Goal: Check status: Check status

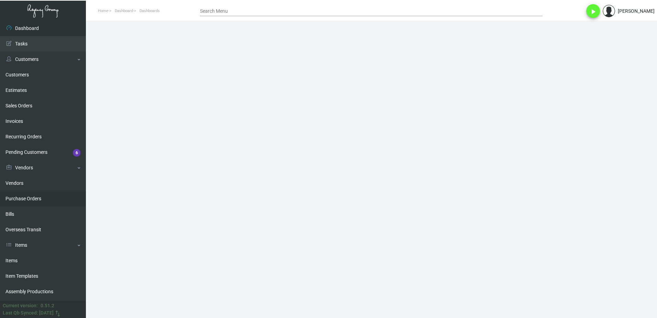
click at [32, 199] on link "Purchase Orders" at bounding box center [43, 198] width 86 height 15
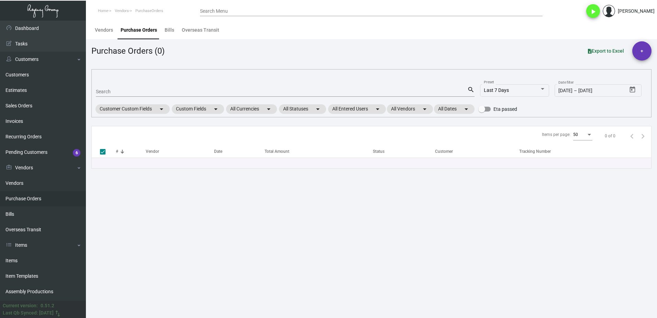
click at [150, 89] on input "Search" at bounding box center [282, 91] width 372 height 5
paste input "104437"
type input "104437"
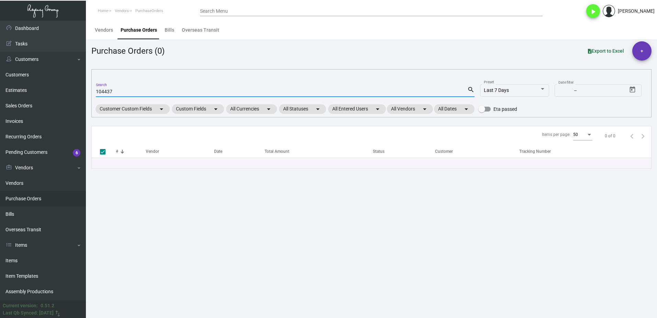
checkbox input "false"
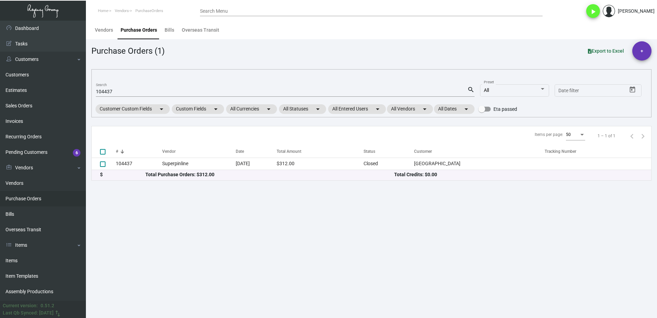
click at [113, 92] on input "104437" at bounding box center [282, 91] width 372 height 5
paste input "Direction Gift"
type input "Direction Gift"
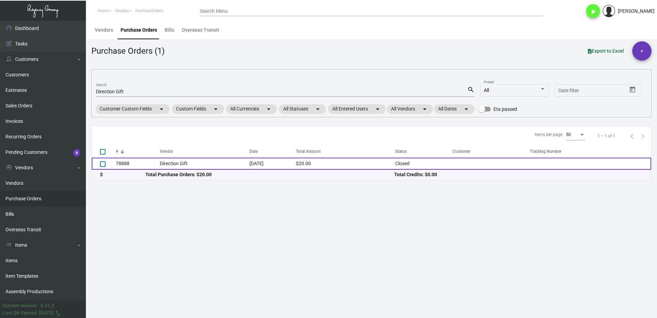
click at [281, 167] on td "[DATE]" at bounding box center [273, 163] width 46 height 12
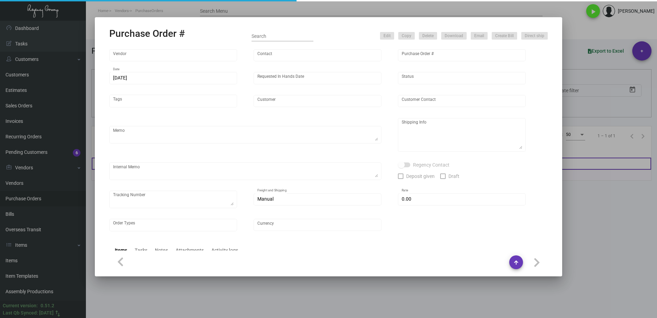
type input "Direction Gift"
type input "[PERSON_NAME] ."
type input "78888"
type input "[DATE]"
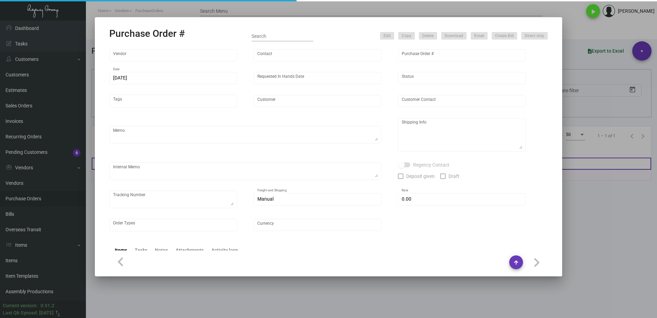
type textarea "Regency Group [STREET_ADDRESS][US_STATE] [PHONE_NUMBER]"
type textarea "Sample for potential order for the [GEOGRAPHIC_DATA]"
type input "$ 0.00"
type input "United States Dollar $"
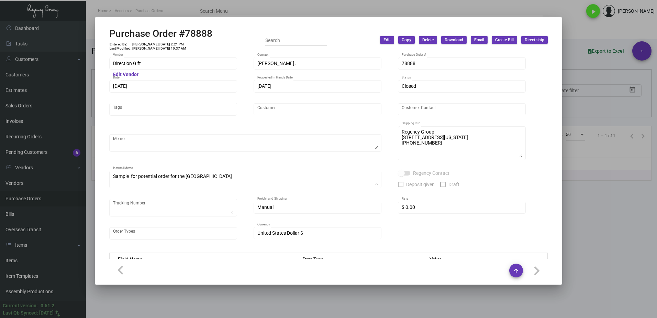
click at [591, 217] on div at bounding box center [328, 159] width 657 height 318
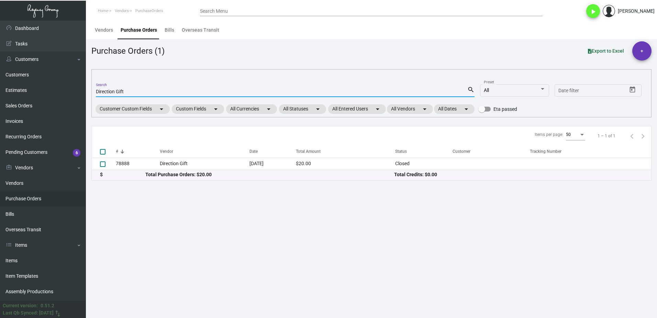
click at [172, 91] on input "Direction Gift" at bounding box center [282, 91] width 372 height 5
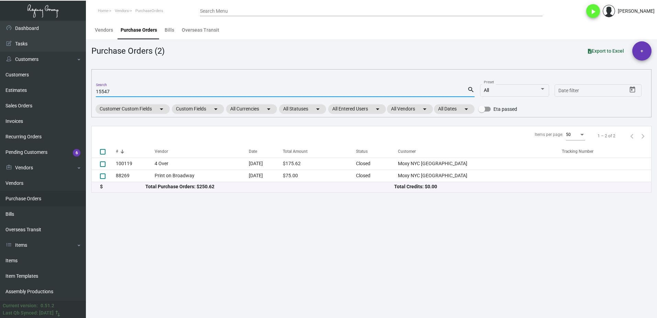
click at [98, 91] on input "15547" at bounding box center [282, 91] width 372 height 5
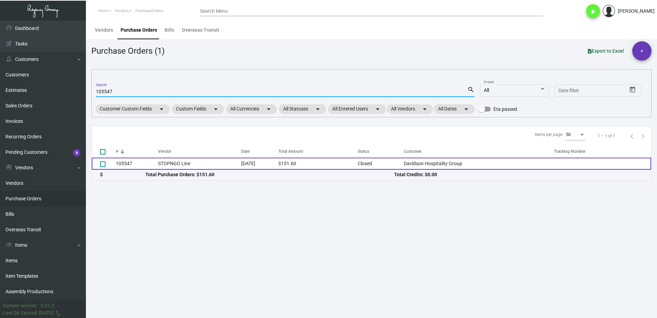
type input "105547"
click at [207, 164] on td "STOPNGO Line" at bounding box center [199, 163] width 83 height 12
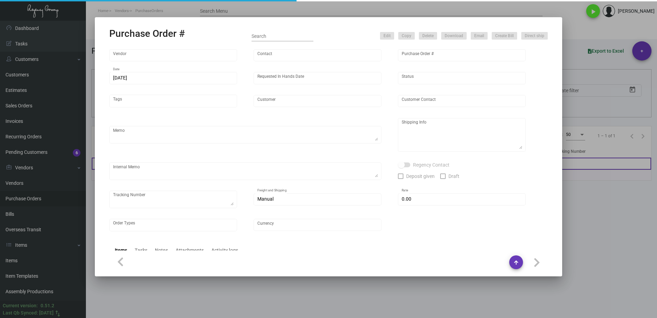
type input "STOPNGO Line"
type input "MISSING INFO MISSING INFO"
type input "105547"
type input "[DATE]"
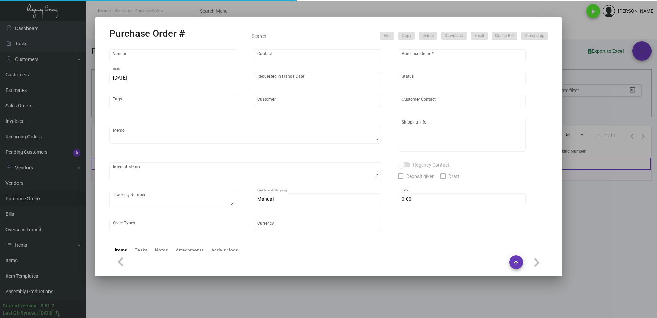
type input "Davidson Hospitality Group"
type textarea "PRE-PRODUCION SAMPLES, SAME AS PO 104358.Ship via UPS Ground Acct# 1AY276."
type textarea "Regency Group NJ - [PERSON_NAME] [STREET_ADDRESS]"
checkbox input "true"
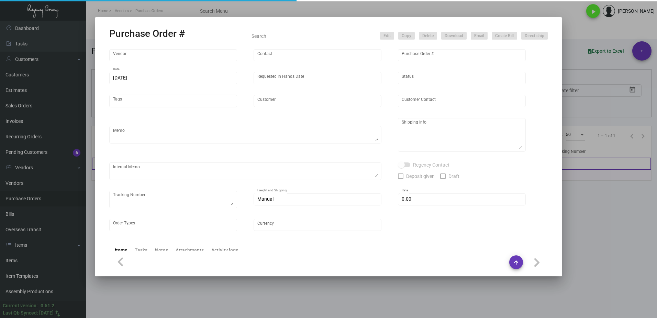
type input "$ 8.00"
type input "United States Dollar $"
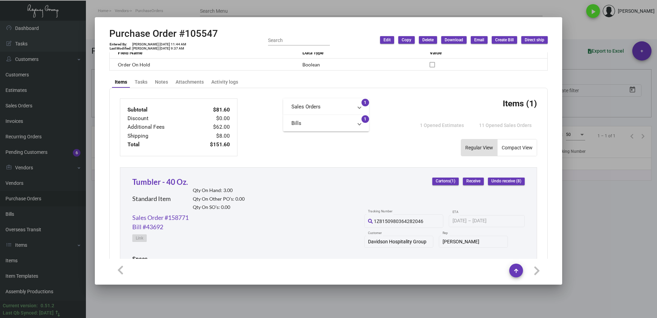
scroll to position [241, 0]
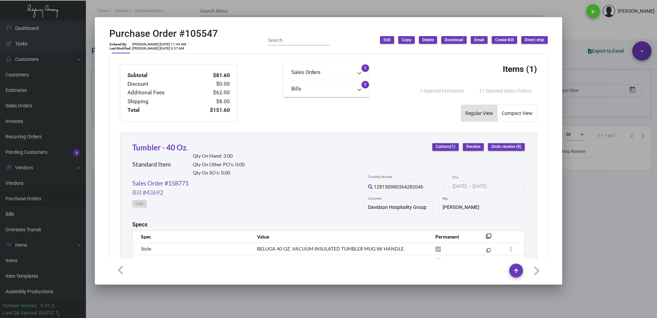
click at [159, 192] on link "Bill #43692" at bounding box center [147, 192] width 31 height 9
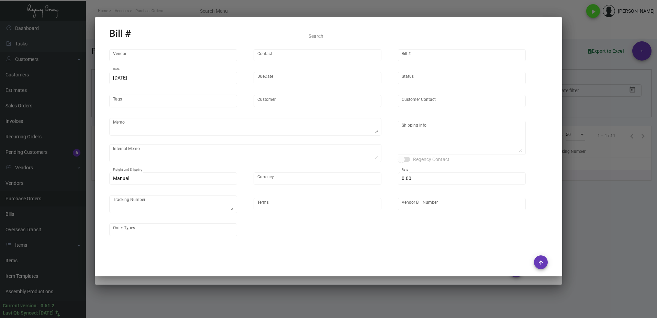
type input "STOPNGO Line"
type input "MISSING INFO MISSING INFO"
type input "43692"
type input "[DATE]"
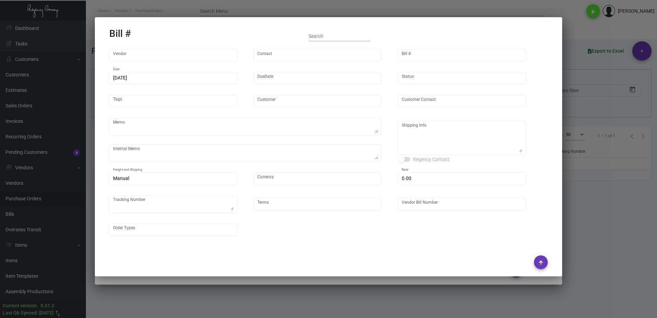
type input "Davidson Hospitality Group"
type input "[PERSON_NAME]"
type textarea "PRE-PRODUCION SAMPLES, SAME AS PO 104358.Ship via UPS Ground Acct# 1AY276."
type textarea "Davidson Hospitality Group - [PERSON_NAME] [STREET_ADDRESS]"
type input "United States Dollar $"
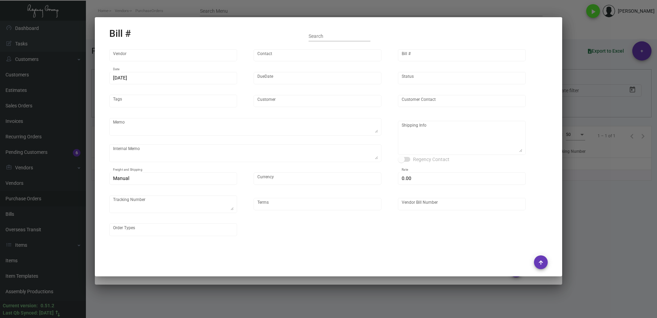
type input "$ 8.00"
type input "Net 30"
type input "24060049"
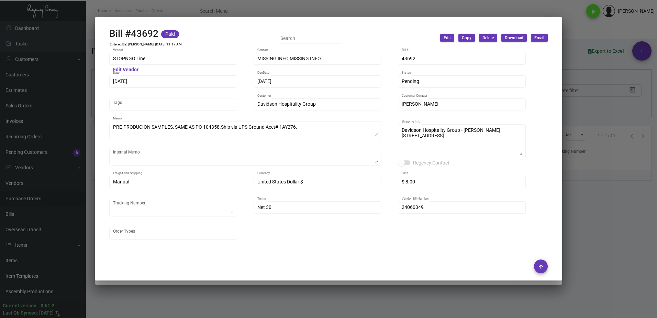
scroll to position [0, 0]
click at [262, 13] on div at bounding box center [328, 159] width 657 height 318
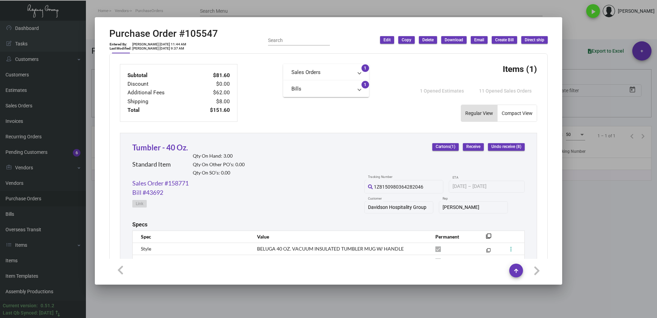
click at [265, 12] on div at bounding box center [328, 159] width 657 height 318
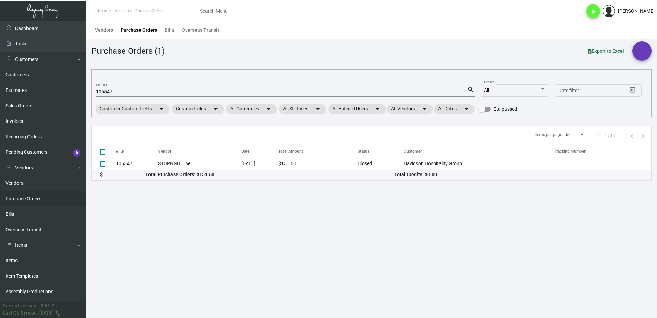
click at [167, 95] on div "105547 Search" at bounding box center [282, 91] width 372 height 11
click at [165, 31] on div "Bills" at bounding box center [170, 29] width 10 height 7
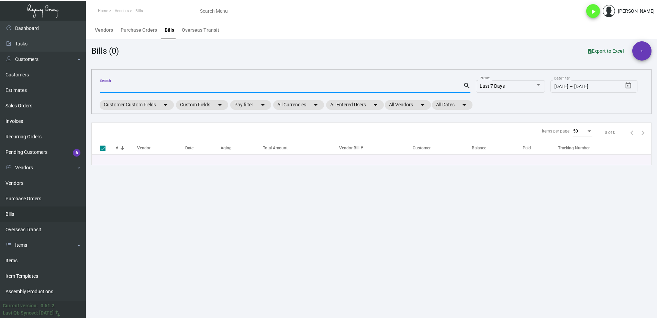
click at [166, 89] on input "Search" at bounding box center [281, 87] width 363 height 5
paste input "44726,"
type input "44726,"
type input "44726"
checkbox input "false"
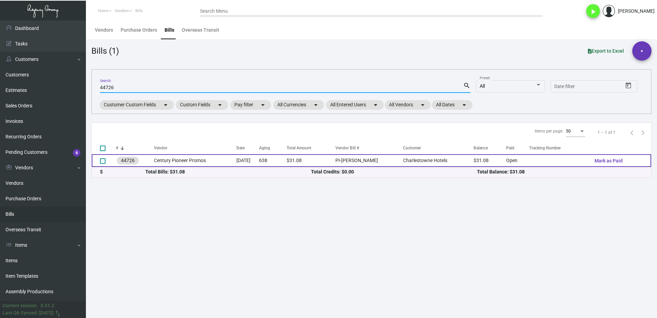
click at [307, 164] on td "$31.08" at bounding box center [311, 160] width 49 height 13
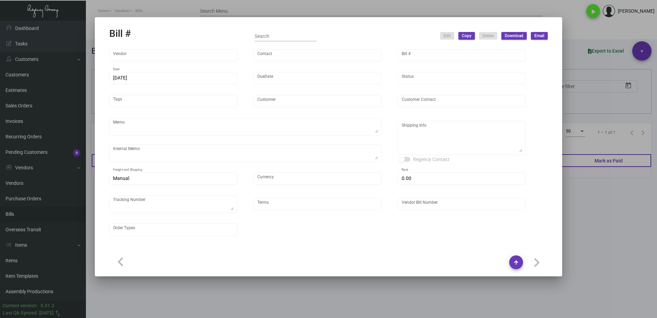
type input "Century Pioneer Promos"
type input "[PERSON_NAME] ."
type input "44726"
type input "[DATE]"
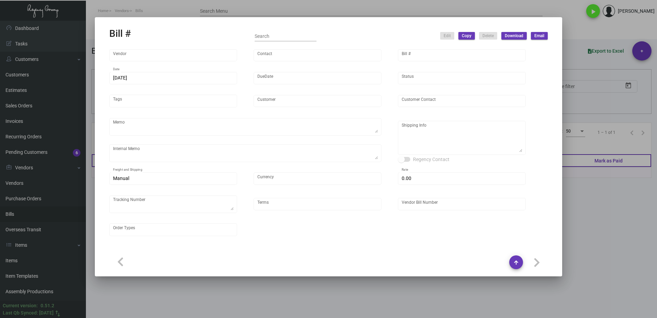
type input "Charlestowne Hotels"
type input "[PERSON_NAME]"
type textarea "12/27 - Paid Via CC."
type textarea "Charlestowne Hotels - [PERSON_NAME] [STREET_ADDRESS]"
type input "United States Dollar $"
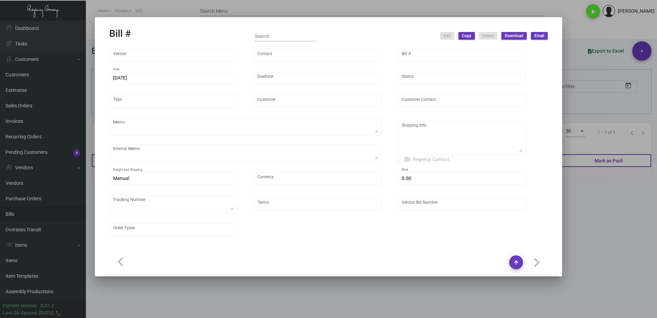
type input "$ 0.00"
type input "Credit Card with order"
type input "PI-[PERSON_NAME]"
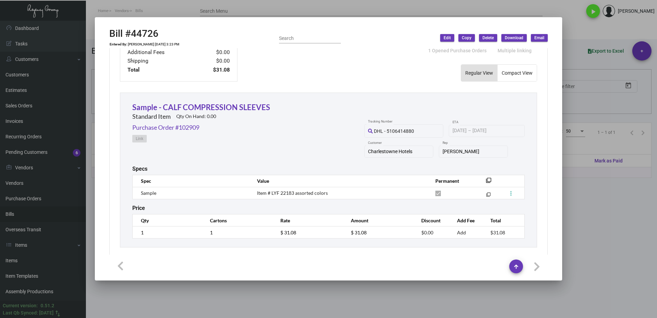
scroll to position [259, 0]
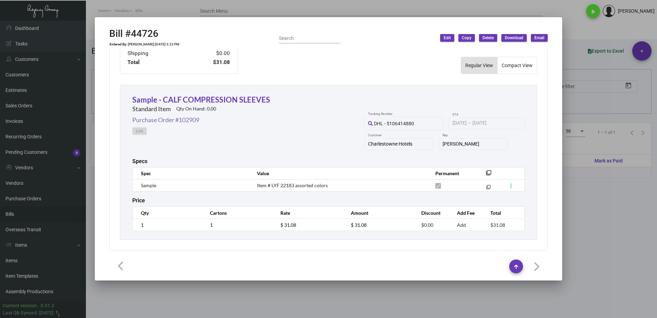
click at [162, 115] on link "Purchase Order #102909" at bounding box center [165, 119] width 67 height 9
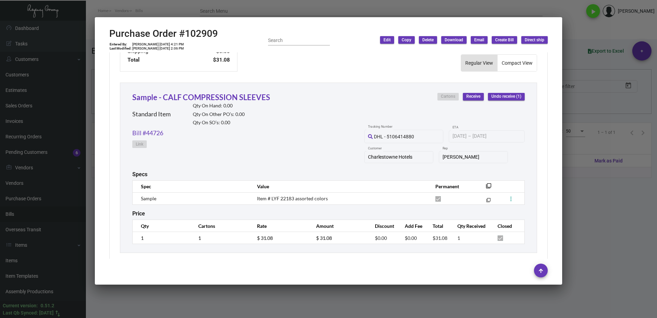
scroll to position [299, 0]
